Goal: Communication & Community: Ask a question

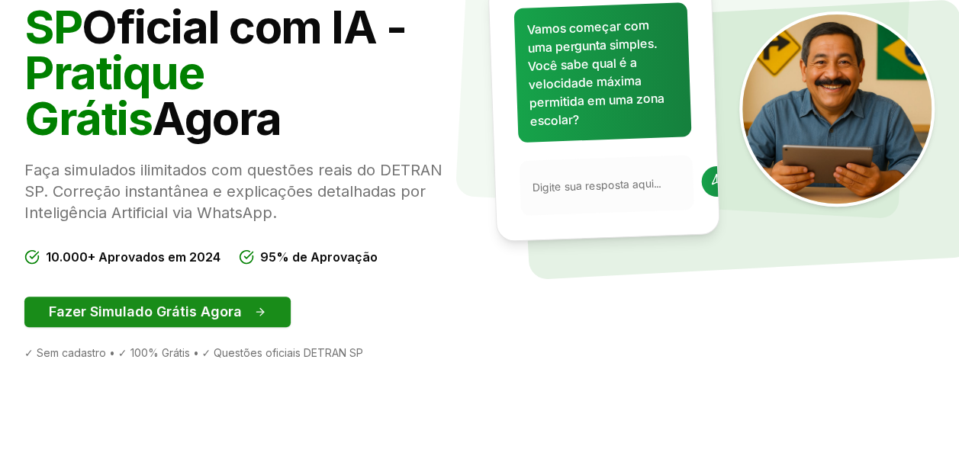
click at [173, 305] on button "Fazer Simulado Grátis Agora" at bounding box center [157, 312] width 266 height 31
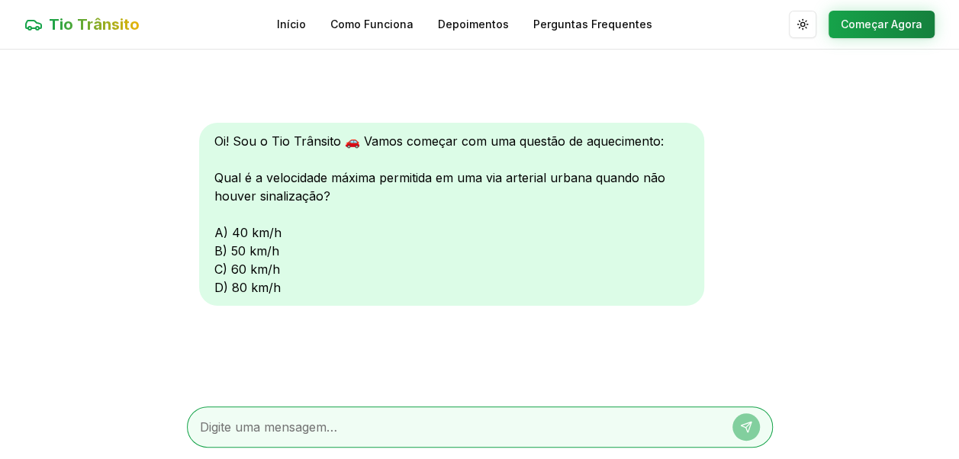
click at [561, 418] on textarea at bounding box center [458, 427] width 517 height 18
type textarea "l"
type textarea "letra c"
click at [753, 429] on button at bounding box center [745, 426] width 27 height 27
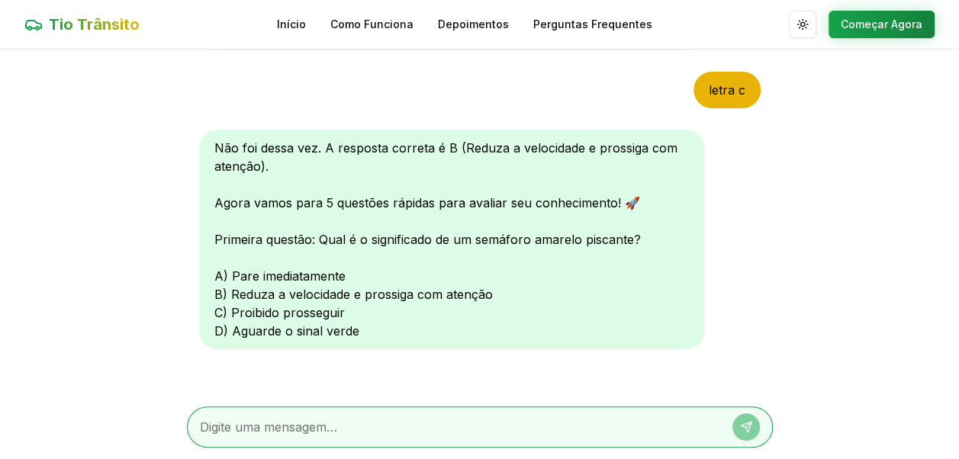
scroll to position [262, 0]
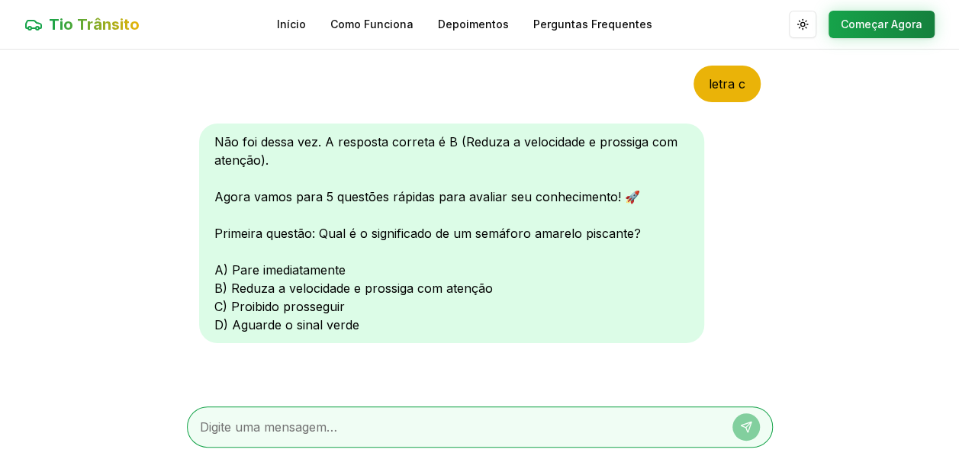
click at [589, 429] on textarea at bounding box center [458, 427] width 517 height 18
type textarea "letra c"
click at [745, 426] on icon at bounding box center [746, 427] width 12 height 12
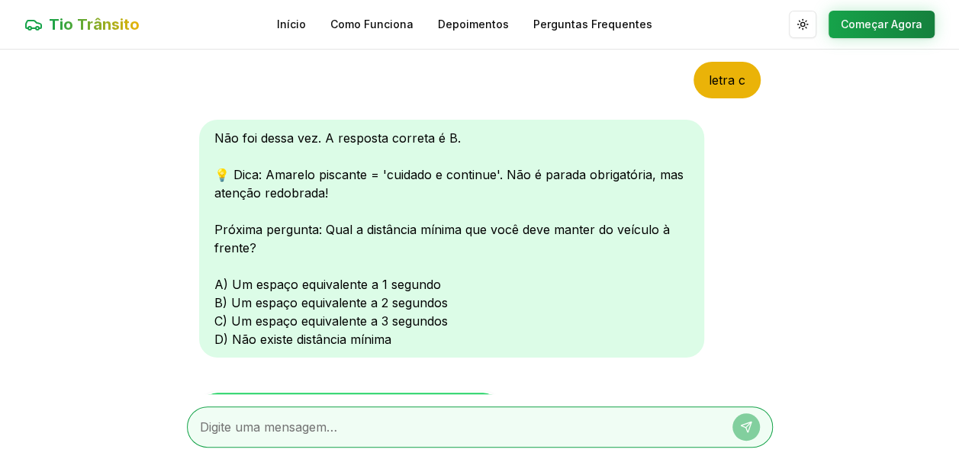
scroll to position [658, 0]
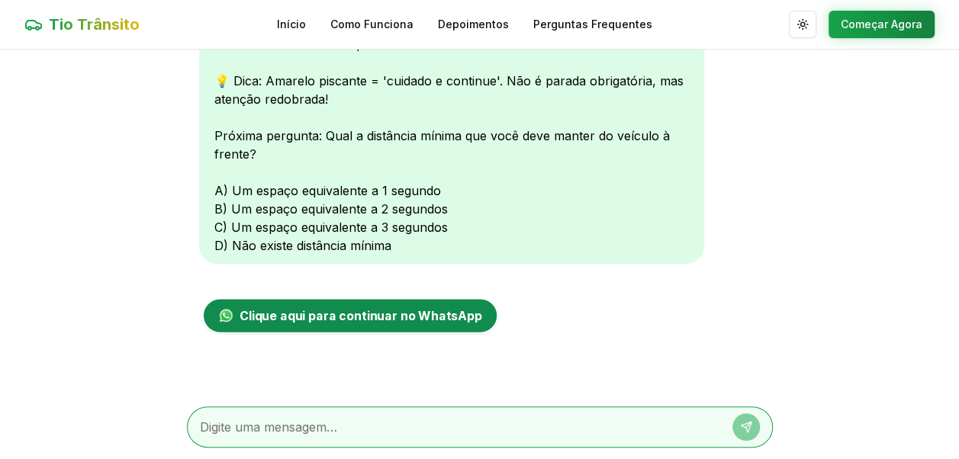
click at [339, 319] on span "Clique aqui para continuar no WhatsApp" at bounding box center [360, 316] width 243 height 18
